Goal: Task Accomplishment & Management: Manage account settings

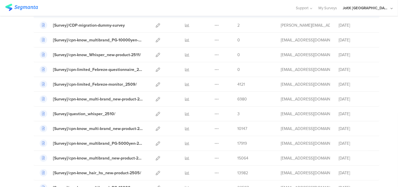
scroll to position [87, 0]
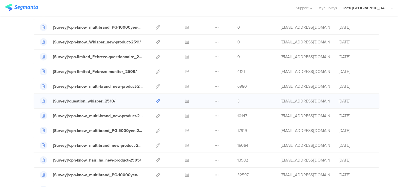
click at [156, 100] on icon at bounding box center [158, 101] width 4 height 4
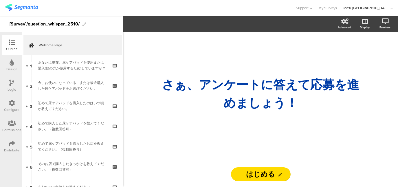
click at [11, 143] on icon at bounding box center [12, 143] width 6 height 6
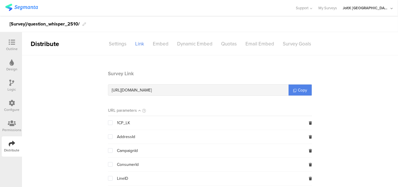
click at [12, 102] on icon at bounding box center [12, 103] width 6 height 6
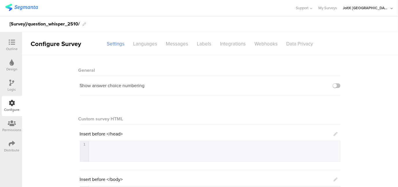
click at [9, 143] on icon at bounding box center [12, 143] width 6 height 6
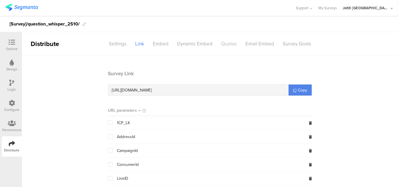
click at [227, 45] on div "Quotas" at bounding box center [229, 44] width 24 height 10
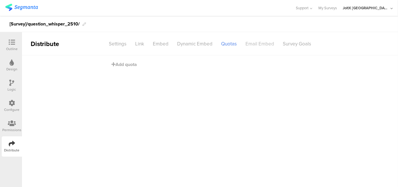
click at [263, 41] on div "Email Embed" at bounding box center [259, 44] width 37 height 10
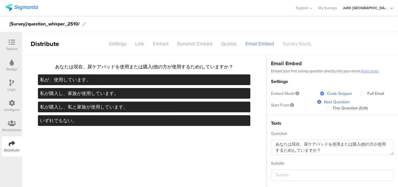
click at [299, 42] on div "Survey Goals" at bounding box center [296, 44] width 37 height 10
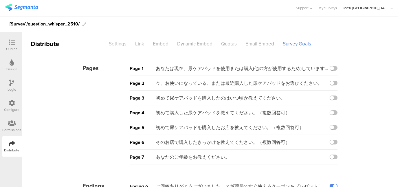
click at [117, 44] on div "Settings" at bounding box center [117, 44] width 26 height 10
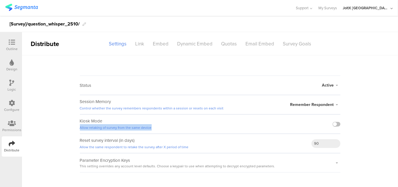
drag, startPoint x: 150, startPoint y: 128, endPoint x: 77, endPoint y: 127, distance: 73.1
click at [77, 127] on sg-survey-status-editor "Status Active Active Closed Schedule Start Date: End Date: Save Cancel Session …" at bounding box center [210, 113] width 376 height 117
copy link "Allow retaking of survey from the same device"
click at [338, 125] on label at bounding box center [336, 124] width 8 height 5
click at [0, 0] on input "checkbox" at bounding box center [0, 0] width 0 height 0
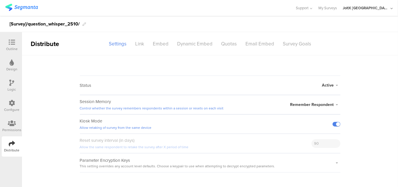
click at [19, 8] on img at bounding box center [21, 7] width 33 height 7
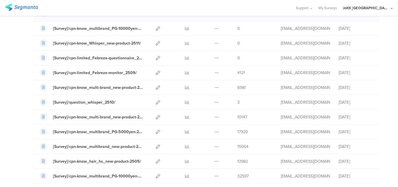
scroll to position [87, 0]
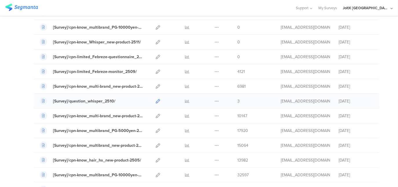
click at [156, 100] on icon at bounding box center [158, 101] width 4 height 4
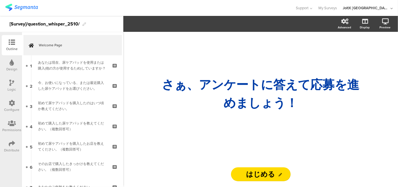
click at [9, 142] on icon at bounding box center [12, 143] width 6 height 6
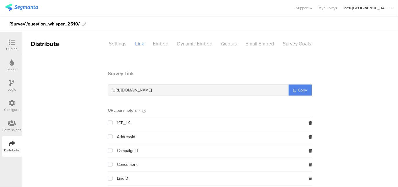
click at [12, 105] on icon at bounding box center [12, 103] width 6 height 6
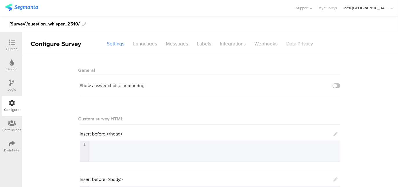
click at [9, 143] on icon at bounding box center [12, 143] width 6 height 6
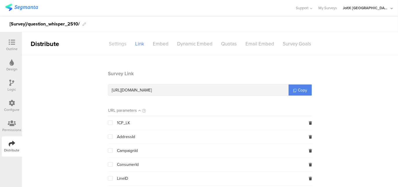
click at [124, 42] on div "Settings" at bounding box center [117, 44] width 26 height 10
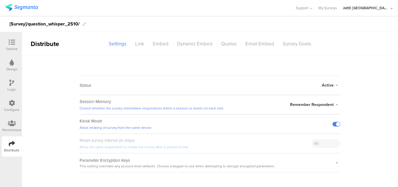
click at [27, 8] on img at bounding box center [21, 7] width 33 height 7
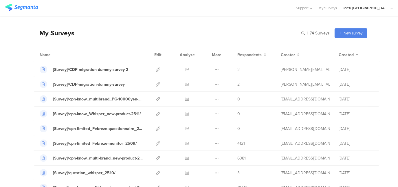
scroll to position [29, 0]
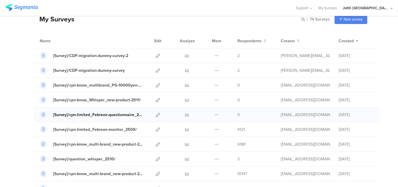
click at [103, 115] on div "[Survey]/cpn-limited_Febreze-questionnaire_2509/" at bounding box center [98, 115] width 90 height 6
click at [156, 112] on icon at bounding box center [158, 114] width 4 height 4
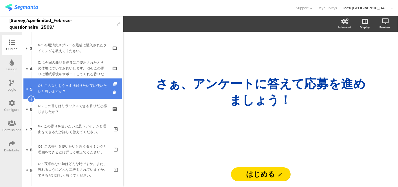
scroll to position [104, 0]
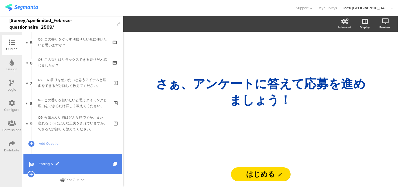
click at [56, 162] on span at bounding box center [57, 163] width 3 height 3
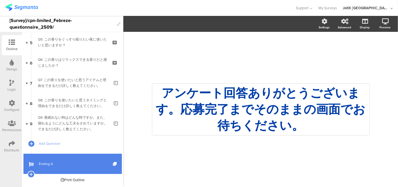
click at [205, 112] on div "アンケート回答ありがとうございます。応募完了までそのままの画面でお待ちください。 アンケート回答ありがとうございます。応募完了までそのままの画面でお待ちくださ…" at bounding box center [260, 109] width 217 height 51
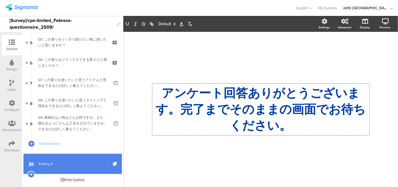
click at [258, 54] on div "/ アンケート回答ありがとうございます。完了までそのままの画面でお待ちください。 アンケート回答ありがとうございます。完了までそのままの画面でお待ちください。…" at bounding box center [260, 106] width 243 height 149
click at [27, 8] on img at bounding box center [21, 7] width 33 height 7
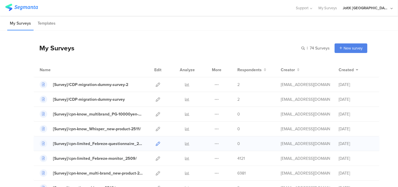
click at [156, 142] on icon at bounding box center [158, 143] width 4 height 4
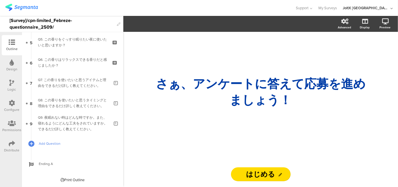
scroll to position [104, 0]
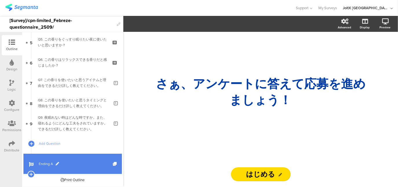
click at [56, 162] on span at bounding box center [57, 163] width 3 height 3
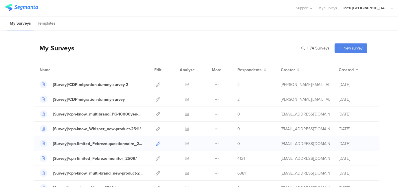
click at [156, 143] on icon at bounding box center [158, 143] width 4 height 4
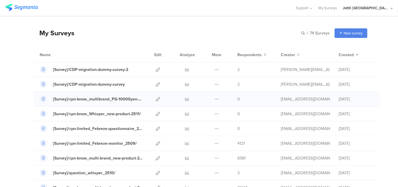
scroll to position [29, 0]
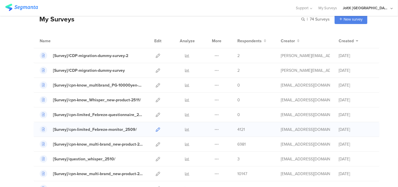
click at [156, 128] on icon at bounding box center [158, 129] width 4 height 4
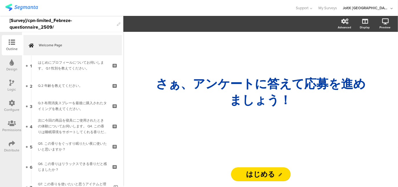
click at [10, 101] on icon at bounding box center [12, 103] width 6 height 6
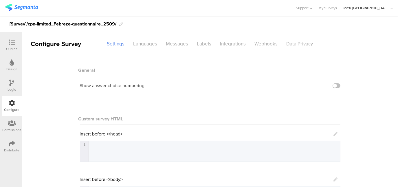
click at [12, 147] on div "Distribute" at bounding box center [11, 149] width 15 height 5
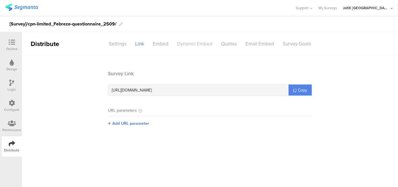
click at [199, 44] on div "Dynamic Embed" at bounding box center [195, 44] width 44 height 10
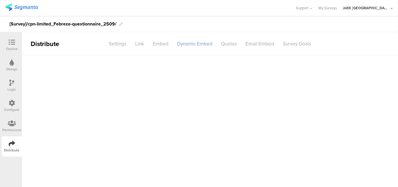
click at [193, 43] on div "Dynamic Embed" at bounding box center [195, 44] width 44 height 10
click at [12, 146] on icon at bounding box center [12, 143] width 6 height 6
click at [12, 101] on icon at bounding box center [12, 103] width 6 height 6
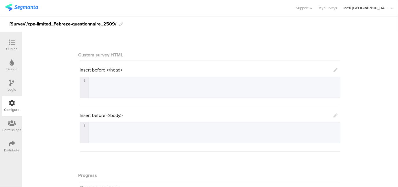
scroll to position [54, 0]
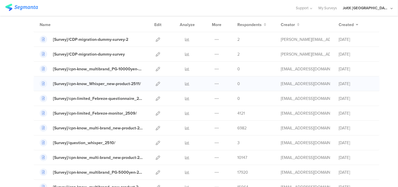
scroll to position [58, 0]
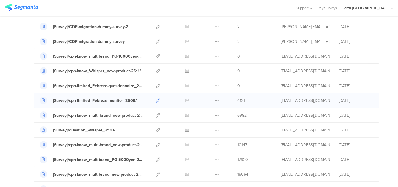
click at [156, 100] on icon at bounding box center [158, 100] width 4 height 4
click at [156, 85] on icon at bounding box center [158, 86] width 4 height 4
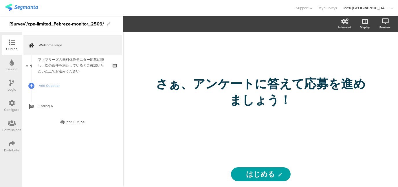
click at [12, 144] on icon at bounding box center [12, 143] width 6 height 6
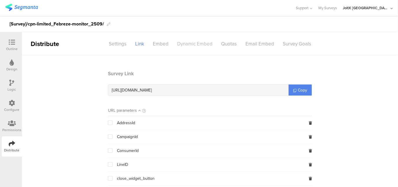
click at [200, 46] on div "Dynamic Embed" at bounding box center [195, 44] width 44 height 10
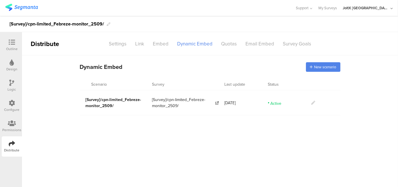
click at [313, 102] on icon at bounding box center [313, 103] width 4 height 4
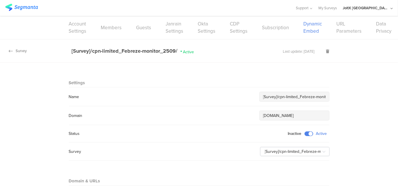
click at [19, 51] on div "Survey" at bounding box center [13, 50] width 27 height 5
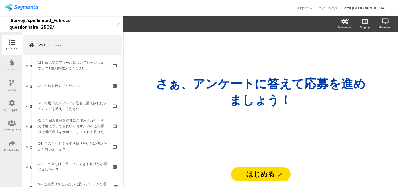
click at [12, 142] on icon at bounding box center [12, 143] width 6 height 6
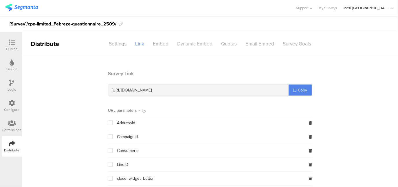
click at [199, 46] on div "Dynamic Embed" at bounding box center [195, 44] width 44 height 10
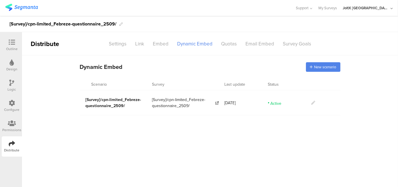
click at [311, 103] on icon at bounding box center [313, 103] width 4 height 4
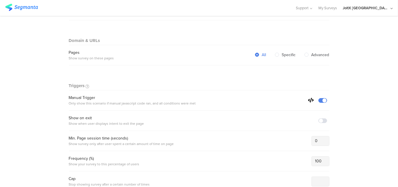
scroll to position [173, 0]
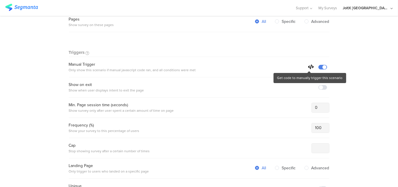
click at [308, 64] on icon at bounding box center [311, 66] width 6 height 5
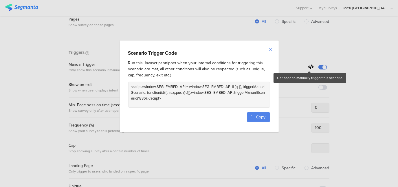
click at [271, 49] on icon "Close" at bounding box center [270, 49] width 5 height 5
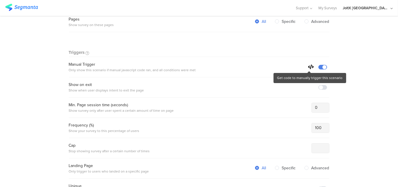
click at [308, 66] on icon at bounding box center [311, 66] width 6 height 5
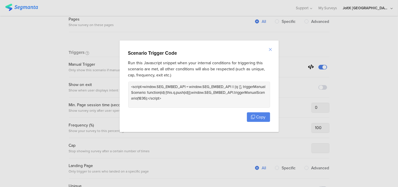
click at [271, 49] on icon "Close" at bounding box center [270, 49] width 5 height 5
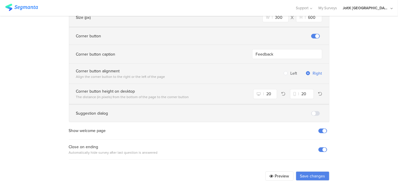
scroll to position [446, 0]
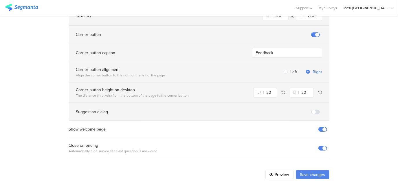
click at [311, 172] on button "Save changes" at bounding box center [312, 174] width 34 height 9
click at [308, 171] on button "Save changes" at bounding box center [312, 174] width 34 height 9
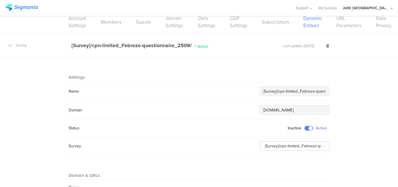
scroll to position [0, 0]
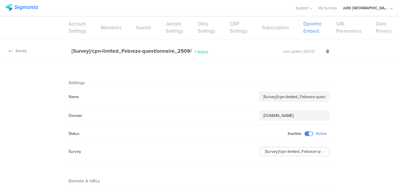
click at [25, 52] on div "Survey" at bounding box center [13, 50] width 27 height 5
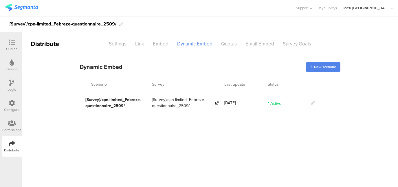
click at [9, 103] on icon at bounding box center [12, 103] width 6 height 6
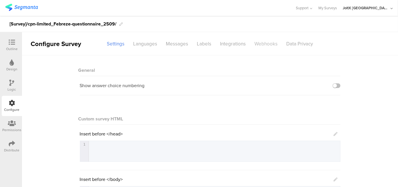
click at [264, 44] on div "Webhooks" at bounding box center [266, 44] width 32 height 10
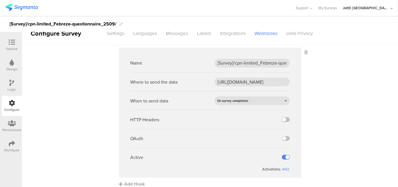
scroll to position [16, 0]
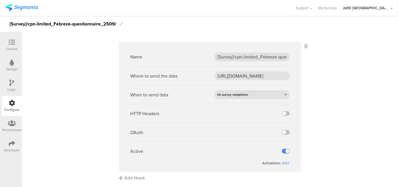
click at [15, 144] on div "Distribute" at bounding box center [12, 146] width 20 height 20
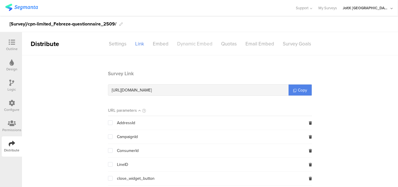
click at [192, 41] on div "Dynamic Embed" at bounding box center [195, 44] width 44 height 10
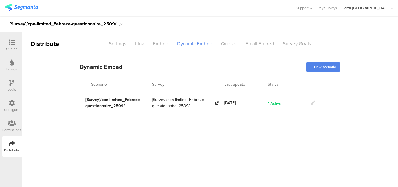
click at [312, 101] on icon at bounding box center [313, 103] width 4 height 4
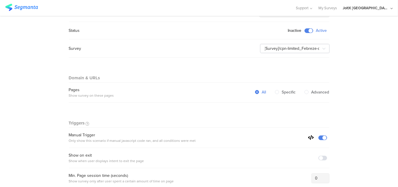
scroll to position [116, 0]
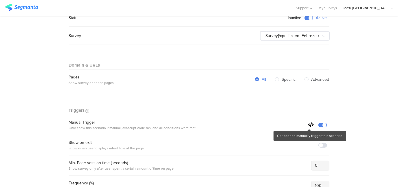
click at [309, 123] on icon at bounding box center [311, 124] width 6 height 5
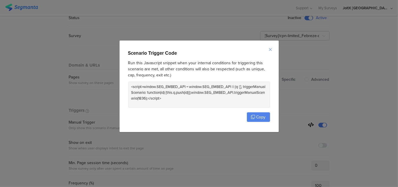
click at [270, 48] on icon "Close" at bounding box center [270, 49] width 5 height 5
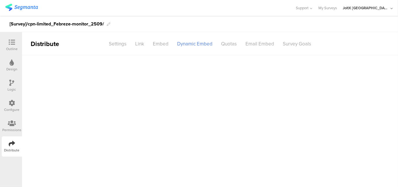
click at [13, 103] on icon at bounding box center [12, 103] width 6 height 6
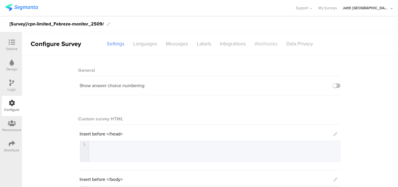
click at [263, 44] on div "Webhooks" at bounding box center [266, 44] width 32 height 10
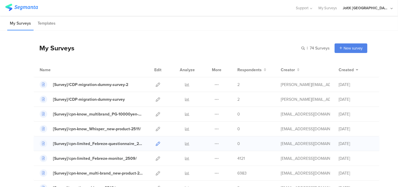
click at [156, 141] on icon at bounding box center [158, 143] width 4 height 4
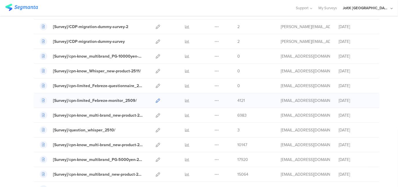
click at [156, 100] on icon at bounding box center [158, 100] width 4 height 4
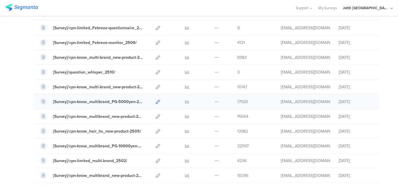
click at [156, 101] on icon at bounding box center [158, 101] width 4 height 4
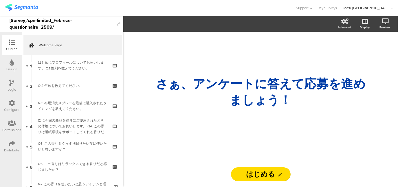
click at [11, 103] on icon at bounding box center [12, 103] width 6 height 6
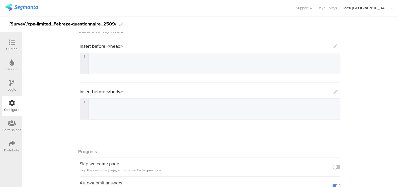
scroll to position [83, 0]
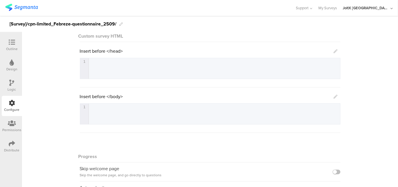
click at [125, 111] on div "1 1 ​" at bounding box center [217, 120] width 274 height 35
click at [109, 111] on div "1 1 ​" at bounding box center [217, 120] width 274 height 35
click at [100, 111] on div "1 1 ​" at bounding box center [217, 120] width 274 height 35
click at [157, 114] on div "1 1 ​" at bounding box center [217, 120] width 274 height 35
click at [335, 97] on icon at bounding box center [335, 97] width 4 height 4
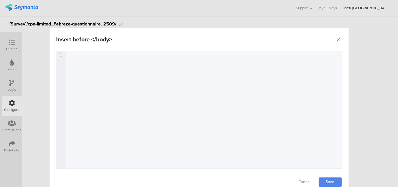
click at [113, 81] on div "1 1 ​" at bounding box center [206, 117] width 299 height 132
type textarea "cpn-limited_Febreze-questionnaire_2509"
drag, startPoint x: 91, startPoint y: 51, endPoint x: 68, endPoint y: 50, distance: 22.8
click at [68, 51] on div "x 1 cpn-limited_Febreze-questionnaire_2509" at bounding box center [205, 55] width 281 height 8
type textarea "cpn-limited_Febreze-questionnaire_2509"
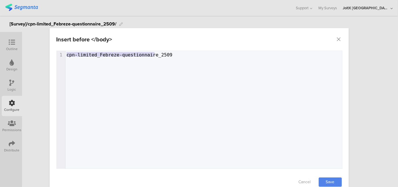
drag, startPoint x: 64, startPoint y: 54, endPoint x: 176, endPoint y: 56, distance: 111.6
click at [176, 56] on div "x 1 cpn-limited_Febreze-questionnaire_2509" at bounding box center [205, 55] width 281 height 8
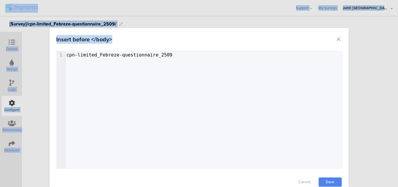
drag, startPoint x: 305, startPoint y: -24, endPoint x: 288, endPoint y: -29, distance: 17.7
click at [288, 0] on html "You are using an unsupported version of Internet Explorer. Unsupported browsers…" at bounding box center [199, 93] width 398 height 187
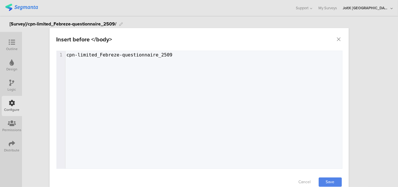
type textarea "d_Febreze-questionnaire_2509"
type textarea "cpn-limited_Febreze-questionnaire_2509"
drag, startPoint x: 159, startPoint y: 53, endPoint x: 38, endPoint y: 55, distance: 120.9
click at [38, 55] on div "Insert before </body> Failed saving changes. If the problem persists please con…" at bounding box center [199, 93] width 398 height 187
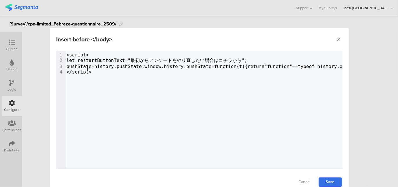
click at [324, 181] on link "Save" at bounding box center [329, 181] width 23 height 9
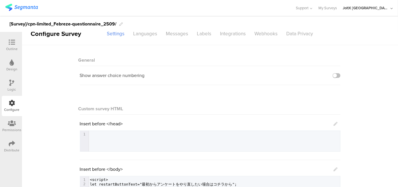
scroll to position [0, 0]
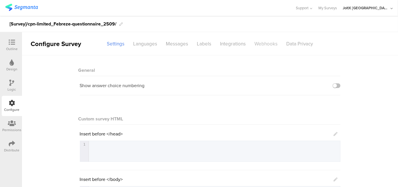
click at [262, 45] on div "Webhooks" at bounding box center [266, 44] width 32 height 10
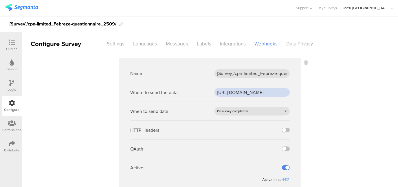
scroll to position [0, 78]
drag, startPoint x: 259, startPoint y: 93, endPoint x: 310, endPoint y: 95, distance: 51.5
click at [310, 95] on sg-webhook-settings "Name [Survey]/cpn-limited_Febreze-questionnaire_2509/ Where to send the data ht…" at bounding box center [210, 127] width 376 height 139
click at [338, 101] on sg-webhook-settings "Name [Survey]/cpn-limited_Febreze-questionnaire_2509/ Where to send the data ht…" at bounding box center [210, 127] width 376 height 139
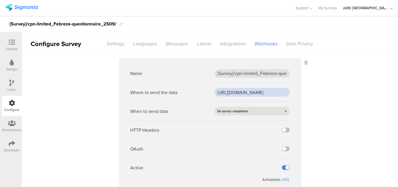
scroll to position [0, 78]
drag, startPoint x: 266, startPoint y: 93, endPoint x: 312, endPoint y: 93, distance: 46.3
click at [312, 93] on sg-webhook-settings "Name [Survey]/cpn-limited_Febreze-questionnaire_2509/ Where to send the data ht…" at bounding box center [210, 127] width 376 height 139
click at [341, 107] on sg-webhook-settings "Name [Survey]/cpn-limited_Febreze-questionnaire_2509/ Where to send the data ht…" at bounding box center [210, 127] width 376 height 139
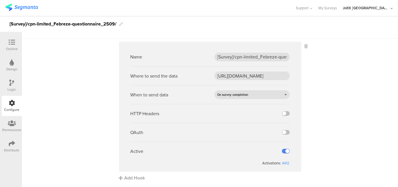
click at [13, 140] on div "Distribute" at bounding box center [12, 146] width 20 height 20
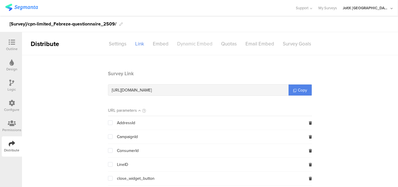
click at [195, 44] on div "Dynamic Embed" at bounding box center [195, 44] width 44 height 10
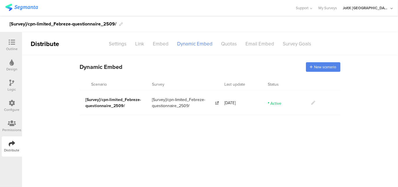
click at [312, 103] on icon at bounding box center [313, 103] width 4 height 4
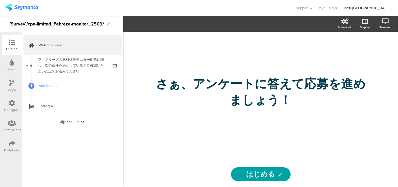
click at [13, 103] on icon at bounding box center [12, 103] width 6 height 6
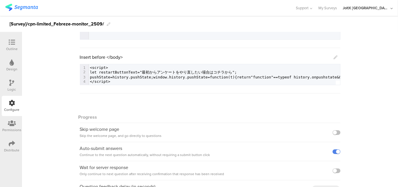
scroll to position [112, 0]
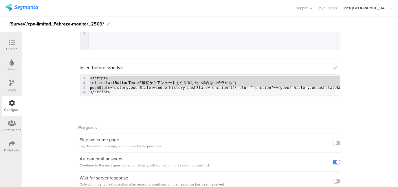
drag, startPoint x: 111, startPoint y: 88, endPoint x: 81, endPoint y: 77, distance: 31.5
click at [333, 67] on icon at bounding box center [335, 68] width 4 height 4
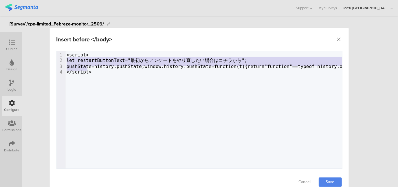
type textarea "<script> let restartButtonText="最初からアンケートをやり直したい場合はコチラから"; pushState=history.pu…"
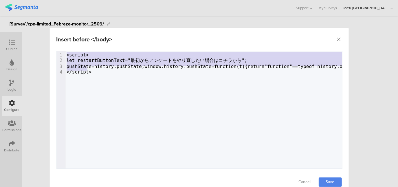
drag, startPoint x: 98, startPoint y: 69, endPoint x: 59, endPoint y: 52, distance: 42.0
click at [336, 37] on icon "Close" at bounding box center [339, 39] width 6 height 6
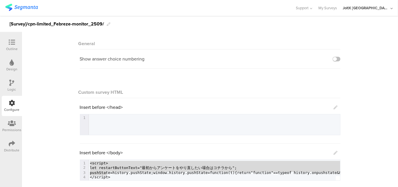
scroll to position [0, 0]
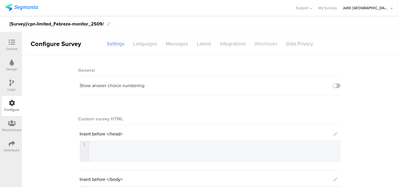
click at [259, 45] on div "Webhooks" at bounding box center [266, 44] width 32 height 10
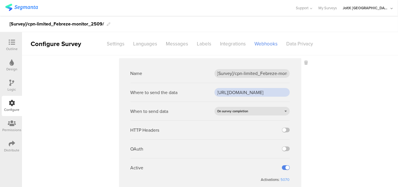
scroll to position [0, 78]
drag, startPoint x: 269, startPoint y: 91, endPoint x: 317, endPoint y: 92, distance: 47.7
click at [317, 92] on sg-webhook-settings "Name [Survey]/cpn-limited_Febreze-monitor_2509/ Where to send the data https://…" at bounding box center [210, 127] width 376 height 139
click at [339, 101] on sg-webhook-settings "Name [Survey]/cpn-limited_Febreze-monitor_2509/ Where to send the data https://…" at bounding box center [210, 127] width 376 height 139
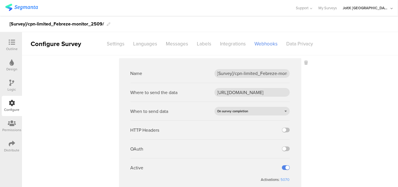
click at [11, 143] on icon at bounding box center [12, 143] width 6 height 6
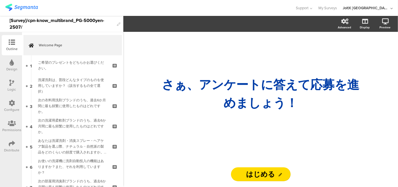
click at [7, 101] on div "Configure" at bounding box center [12, 106] width 20 height 20
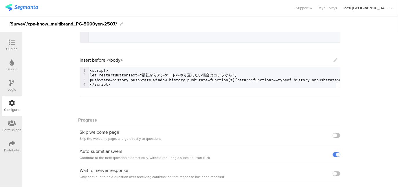
scroll to position [140, 0]
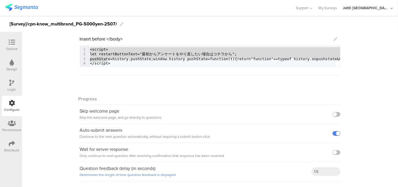
drag, startPoint x: 88, startPoint y: 48, endPoint x: 110, endPoint y: 61, distance: 25.5
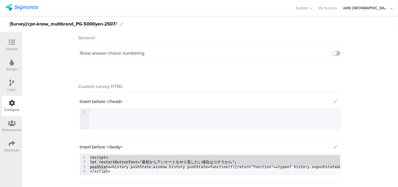
scroll to position [29, 0]
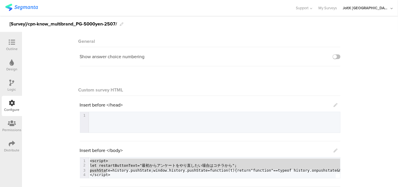
click at [7, 146] on div "Distribute" at bounding box center [12, 146] width 20 height 20
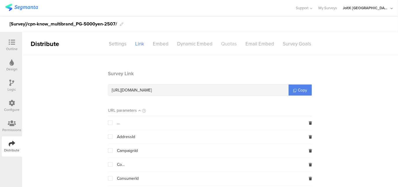
click at [190, 44] on div "Dynamic Embed" at bounding box center [195, 44] width 44 height 10
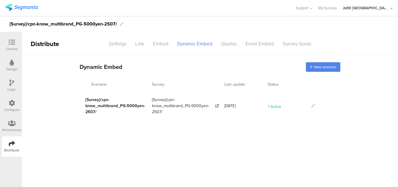
click at [312, 106] on icon at bounding box center [313, 105] width 4 height 4
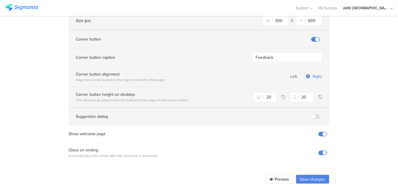
scroll to position [446, 0]
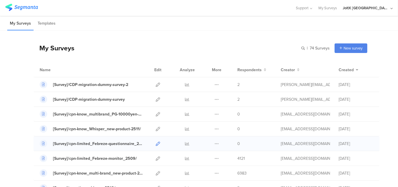
click at [156, 141] on icon at bounding box center [158, 143] width 4 height 4
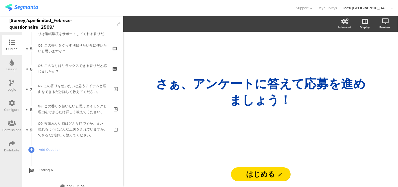
scroll to position [104, 0]
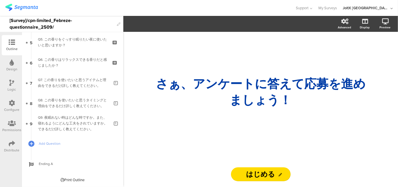
click at [13, 121] on icon at bounding box center [12, 123] width 8 height 6
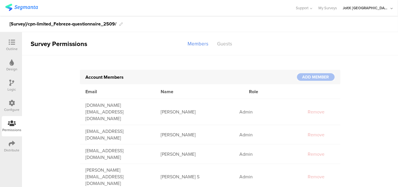
click at [10, 144] on icon at bounding box center [12, 143] width 6 height 6
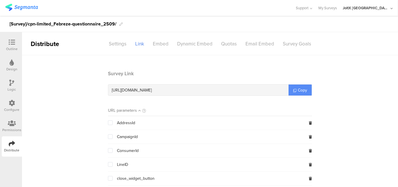
click at [301, 90] on span "Copy" at bounding box center [301, 90] width 9 height 6
click at [29, 8] on img at bounding box center [21, 7] width 33 height 7
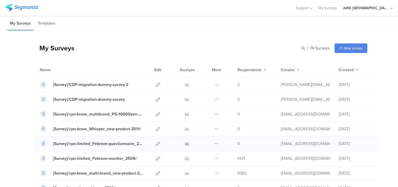
click at [185, 143] on icon at bounding box center [187, 143] width 4 height 4
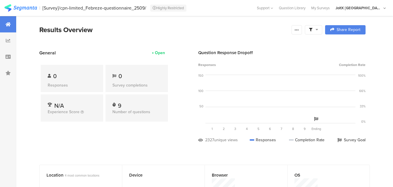
click at [98, 7] on div "[Survey]/cpn-limited_Febreze-questionnaire_2509/" at bounding box center [94, 7] width 104 height 5
click at [24, 8] on img at bounding box center [20, 7] width 33 height 7
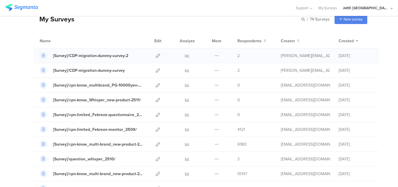
scroll to position [58, 0]
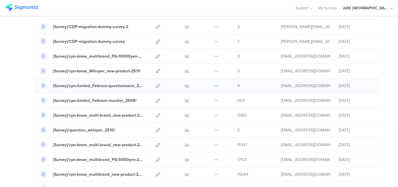
click at [214, 85] on icon at bounding box center [216, 86] width 4 height 4
click at [208, 10] on div at bounding box center [147, 8] width 284 height 10
click at [156, 84] on icon at bounding box center [158, 86] width 4 height 4
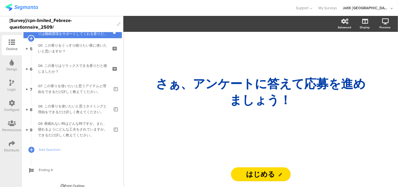
scroll to position [104, 0]
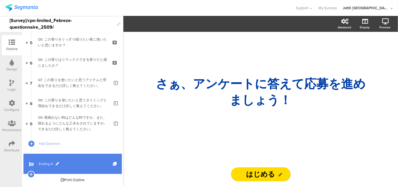
click at [57, 162] on span at bounding box center [57, 163] width 3 height 3
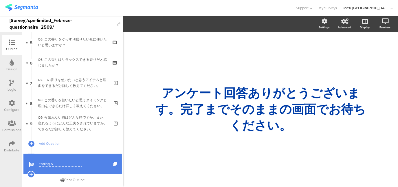
click at [7, 143] on div "Distribute" at bounding box center [12, 146] width 20 height 20
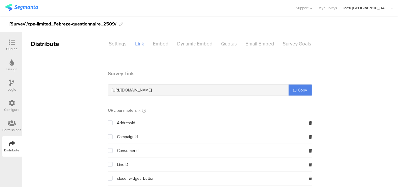
click at [24, 7] on img at bounding box center [21, 7] width 33 height 7
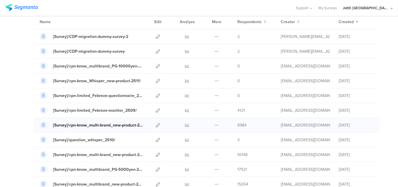
scroll to position [58, 0]
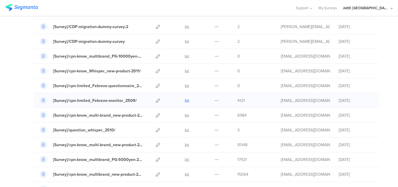
click at [185, 98] on icon at bounding box center [187, 100] width 4 height 4
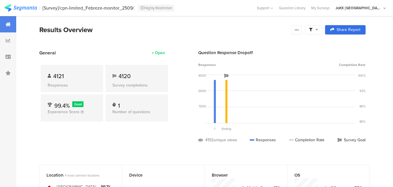
click at [360, 30] on span "Share Report" at bounding box center [349, 30] width 24 height 4
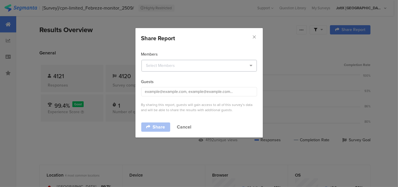
click at [252, 64] on icon "dialog" at bounding box center [250, 66] width 7 height 12
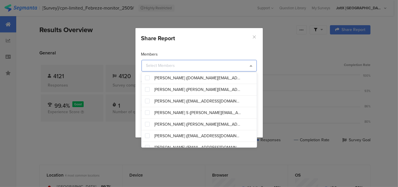
click at [254, 36] on icon "Close" at bounding box center [254, 36] width 5 height 5
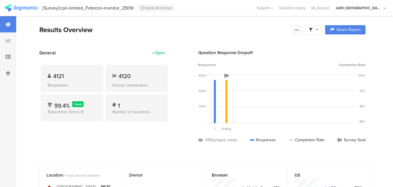
click at [302, 31] on div at bounding box center [297, 29] width 10 height 9
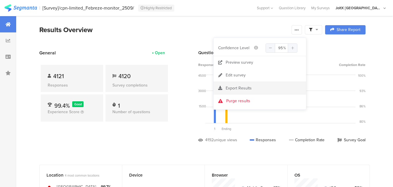
click at [248, 87] on span "Export Results" at bounding box center [239, 88] width 26 height 6
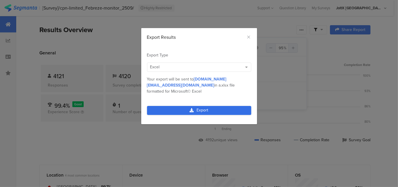
click at [214, 106] on link "Export" at bounding box center [199, 110] width 104 height 9
